Goal: Navigation & Orientation: Find specific page/section

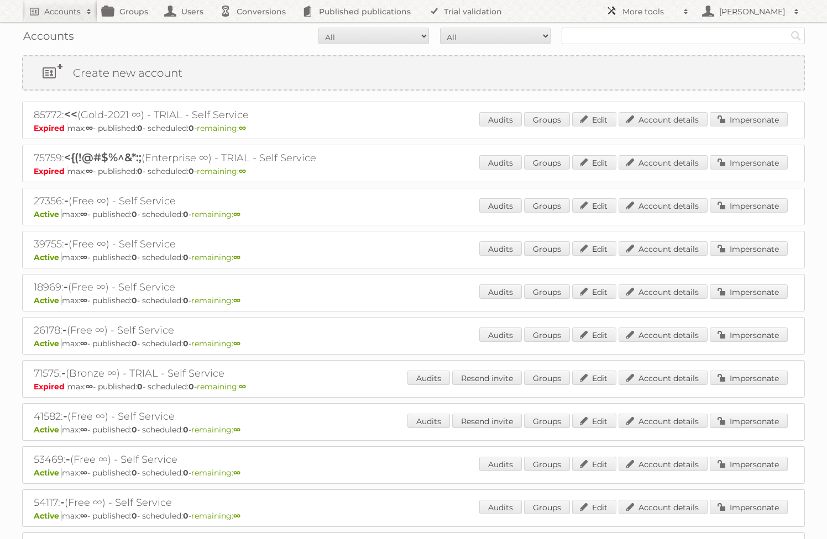
click at [635, 4] on link "More tools" at bounding box center [647, 11] width 94 height 22
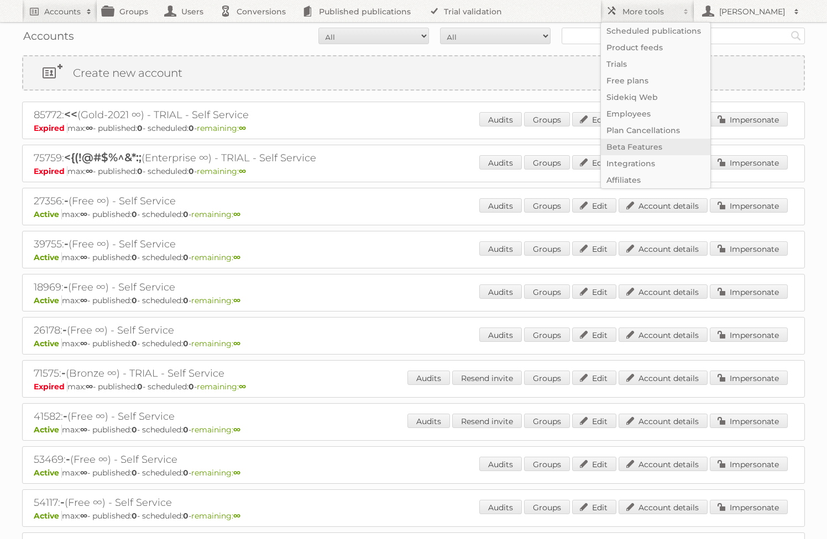
click at [633, 144] on link "Beta Features" at bounding box center [655, 147] width 109 height 17
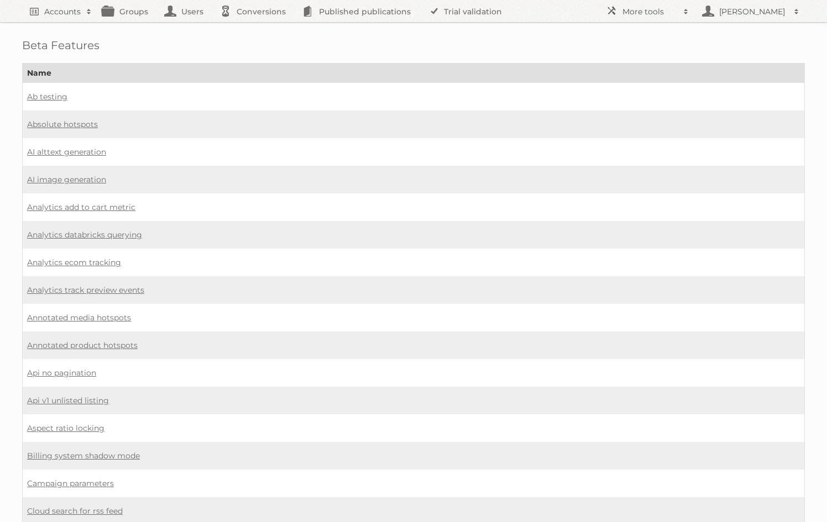
scroll to position [306, 0]
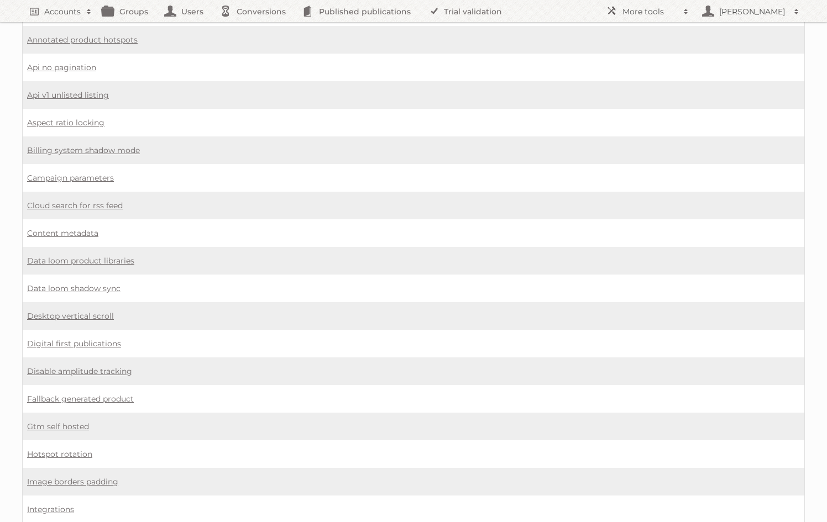
click at [525, 177] on td "Campaign parameters" at bounding box center [414, 178] width 782 height 28
click at [90, 261] on link "Data loom product libraries" at bounding box center [80, 261] width 107 height 10
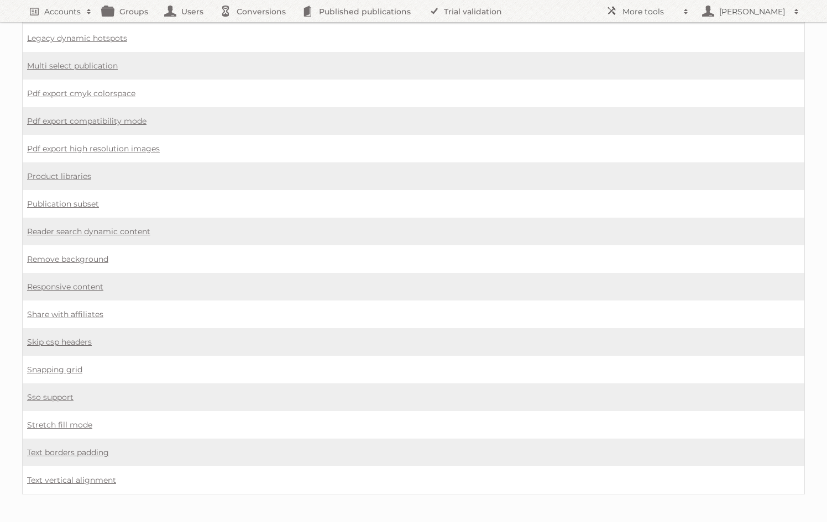
scroll to position [836, 0]
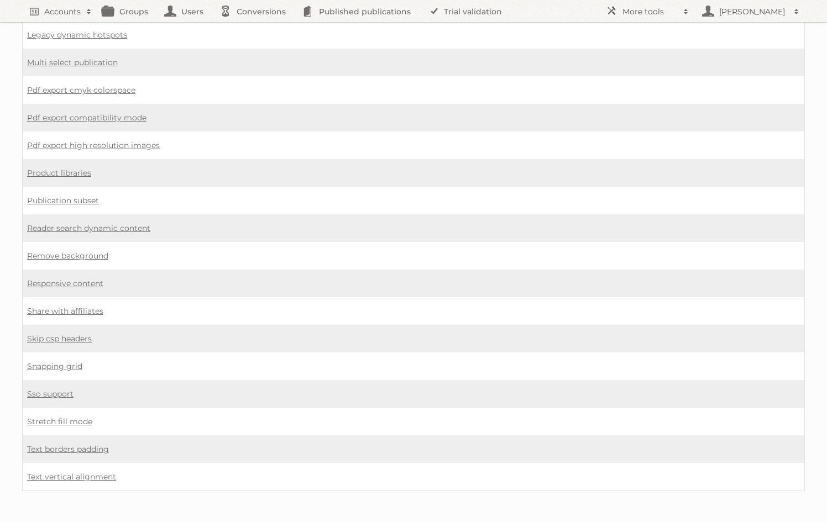
click at [580, 47] on td "Legacy dynamic hotspots" at bounding box center [414, 35] width 782 height 28
click at [653, 13] on h2 "More tools" at bounding box center [649, 11] width 55 height 11
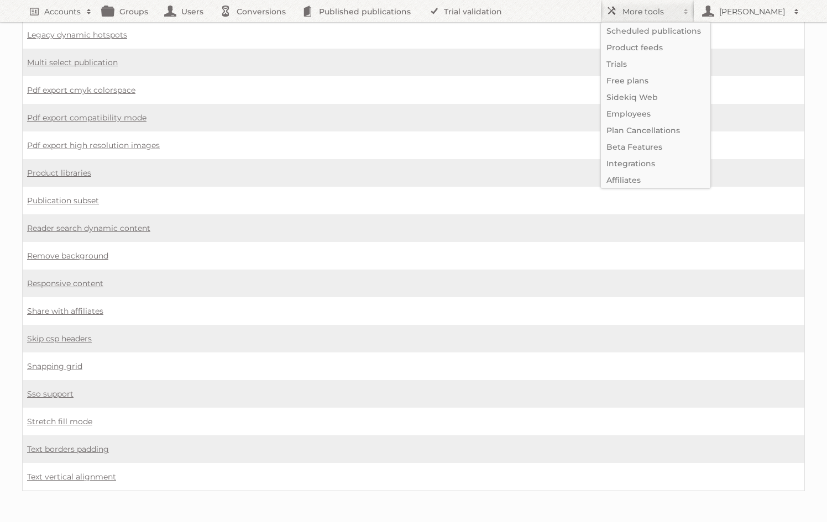
click at [421, 127] on td "Pdf export compatibility mode" at bounding box center [414, 118] width 782 height 28
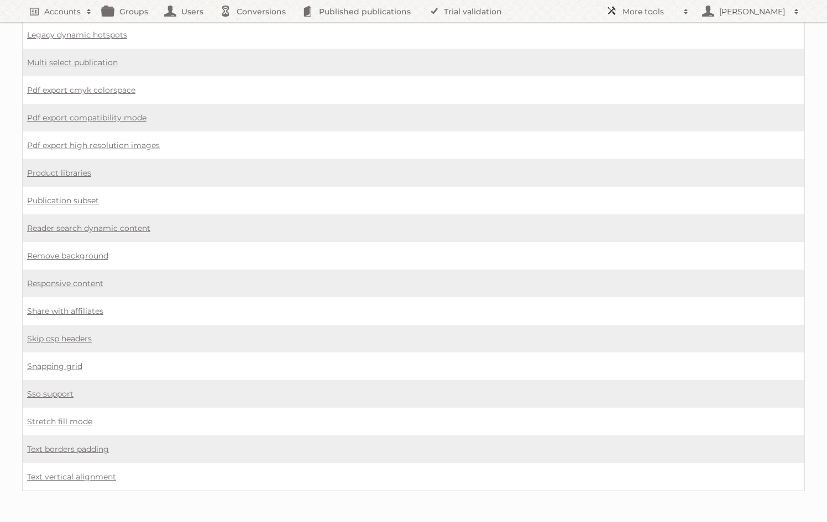
click at [638, 2] on link "More tools" at bounding box center [647, 11] width 94 height 22
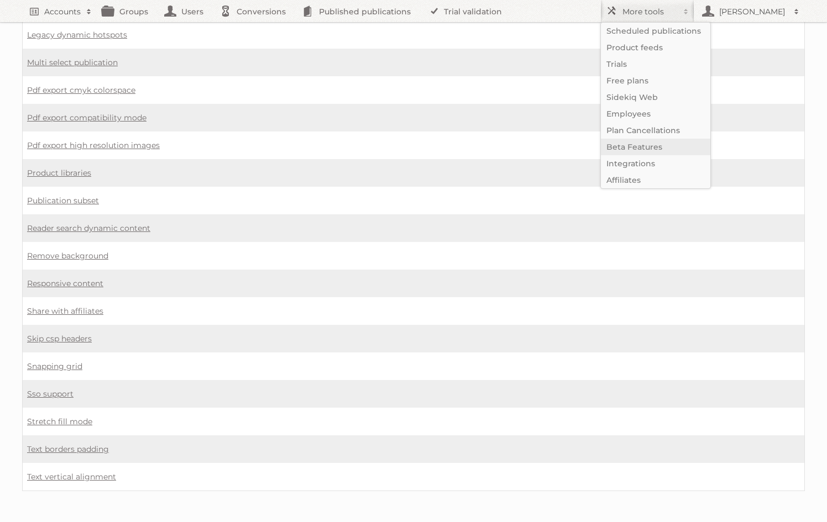
click at [642, 148] on link "Beta Features" at bounding box center [655, 147] width 109 height 17
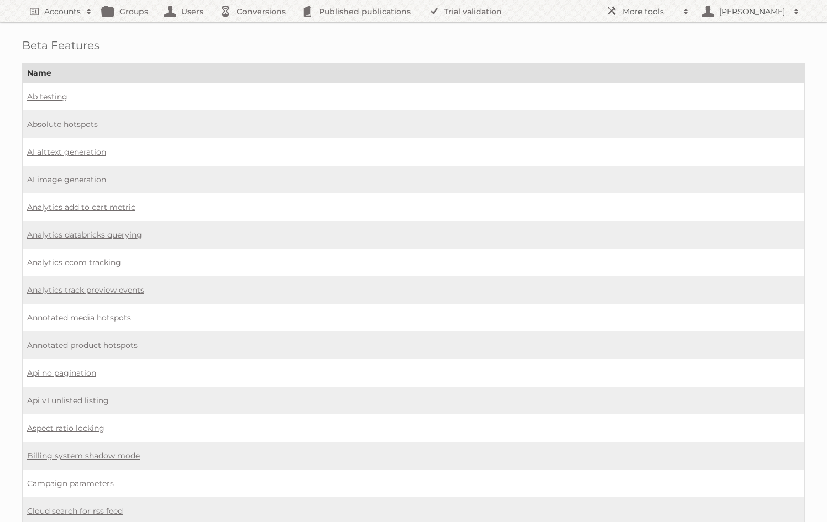
click at [404, 195] on td "Analytics add to cart metric" at bounding box center [414, 207] width 782 height 28
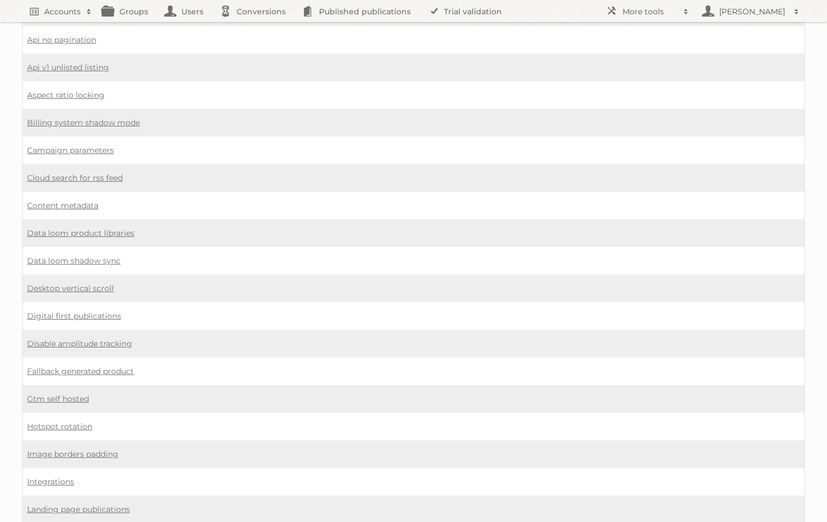
click at [148, 264] on td "Data loom shadow sync" at bounding box center [414, 261] width 782 height 28
click at [100, 259] on link "Data loom shadow sync" at bounding box center [73, 261] width 93 height 10
